Goal: Task Accomplishment & Management: Manage account settings

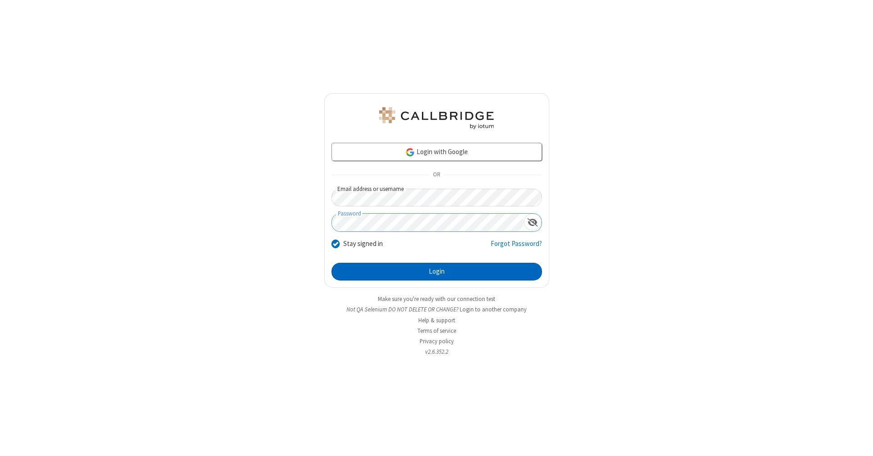
click at [437, 272] on button "Login" at bounding box center [437, 272] width 211 height 18
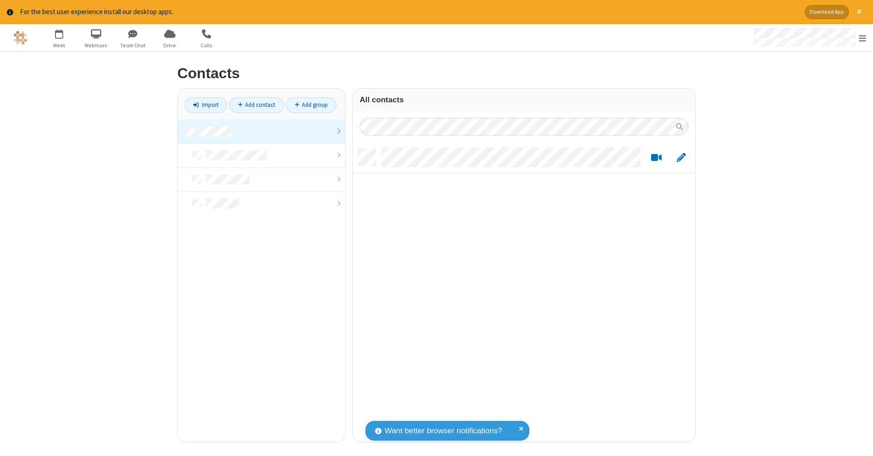
scroll to position [7, 7]
click at [262, 131] on link at bounding box center [261, 132] width 167 height 24
click at [257, 105] on link "Add contact" at bounding box center [256, 104] width 55 height 15
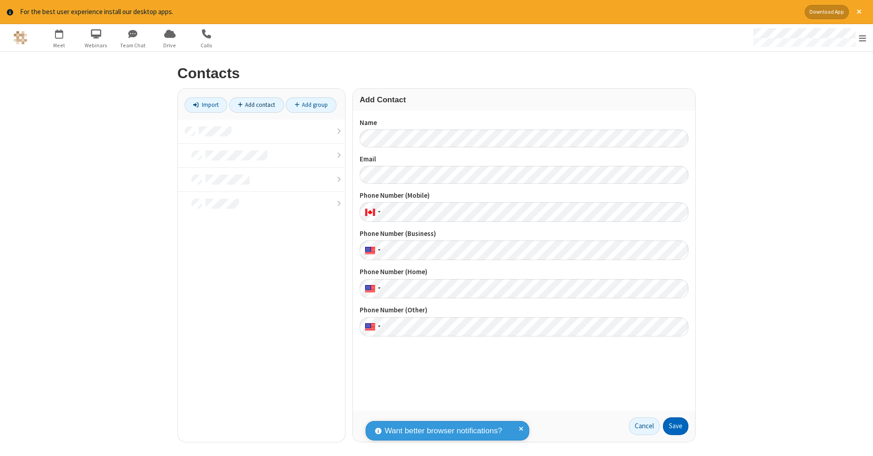
click at [676, 426] on button "Save" at bounding box center [675, 427] width 25 height 18
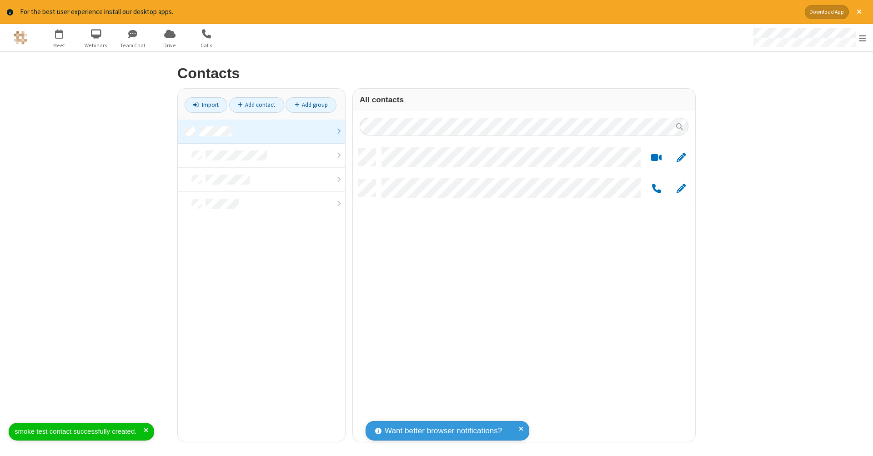
scroll to position [293, 336]
